Goal: Task Accomplishment & Management: Use online tool/utility

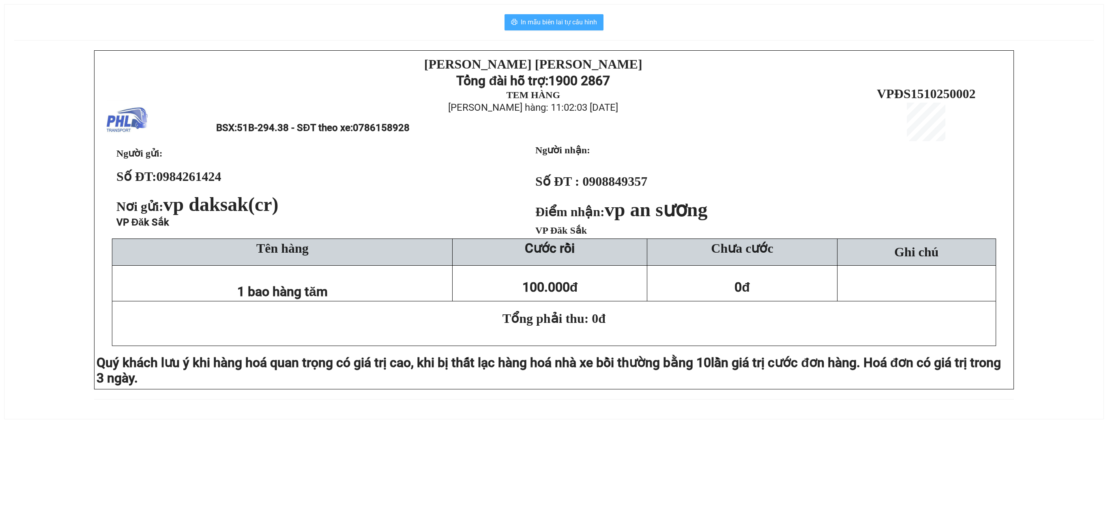
click at [568, 29] on button "In mẫu biên lai tự cấu hình" at bounding box center [553, 22] width 99 height 16
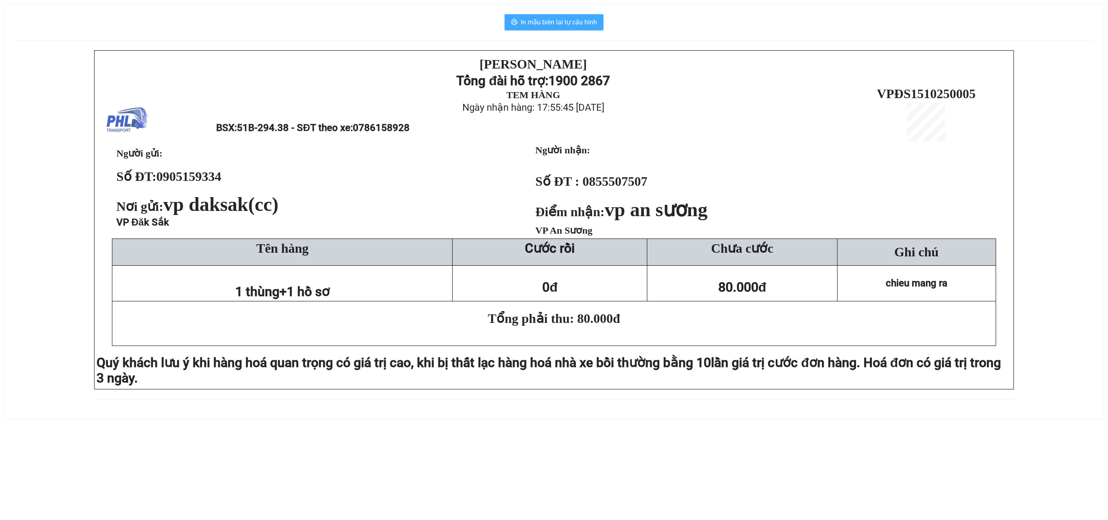
click at [563, 24] on span "In mẫu biên lai tự cấu hình" at bounding box center [559, 22] width 76 height 10
